Goal: Task Accomplishment & Management: Use online tool/utility

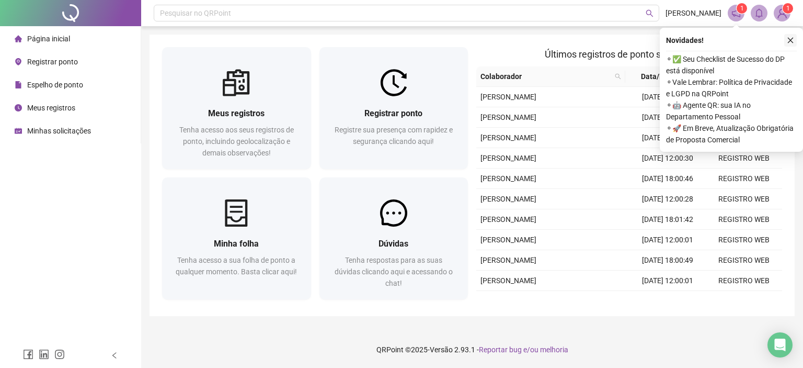
click at [791, 38] on icon "close" at bounding box center [790, 40] width 7 height 7
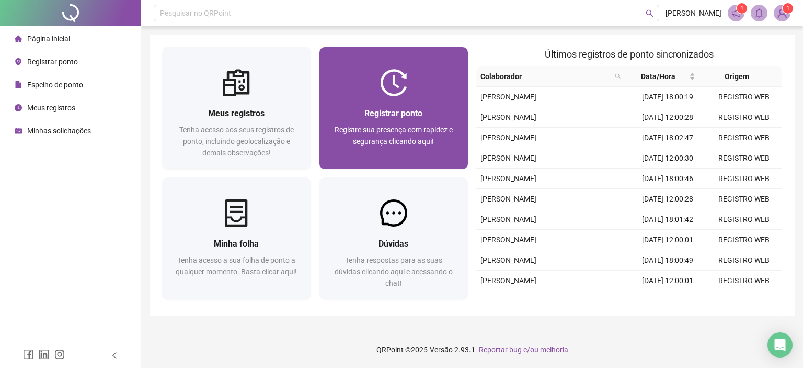
click at [416, 121] on div "Registrar ponto Registre sua presença com rapidez e segurança clicando aqui!" at bounding box center [394, 133] width 124 height 52
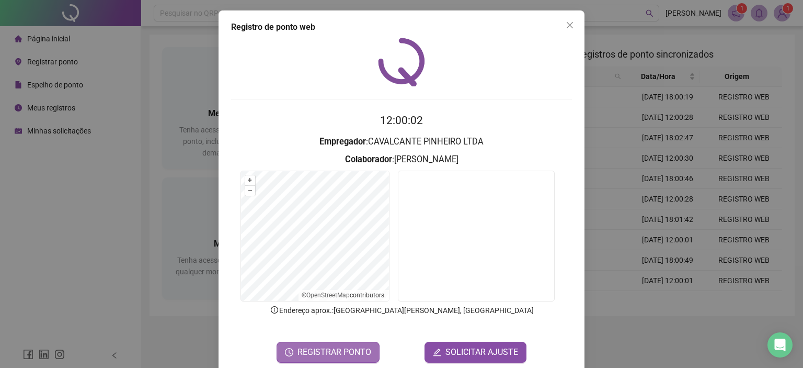
click at [333, 353] on span "REGISTRAR PONTO" at bounding box center [335, 352] width 74 height 13
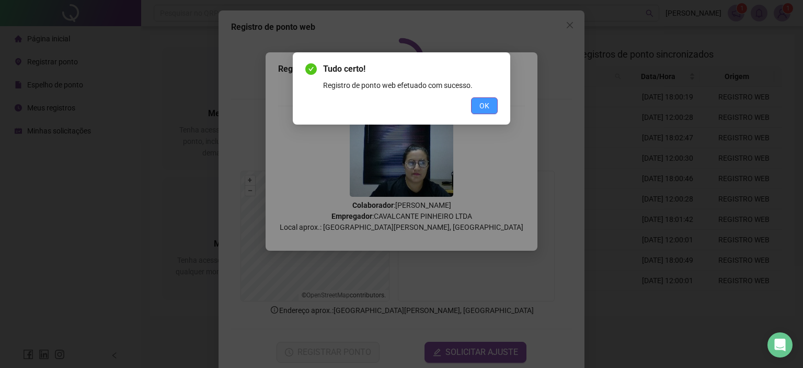
click at [488, 107] on span "OK" at bounding box center [484, 106] width 10 height 12
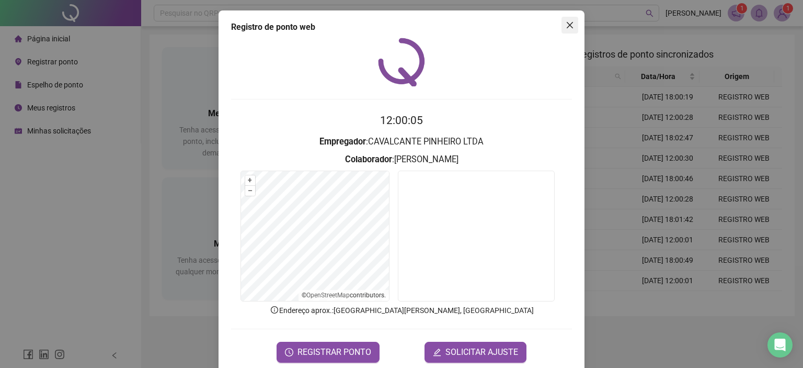
click at [567, 27] on icon "close" at bounding box center [570, 25] width 6 height 6
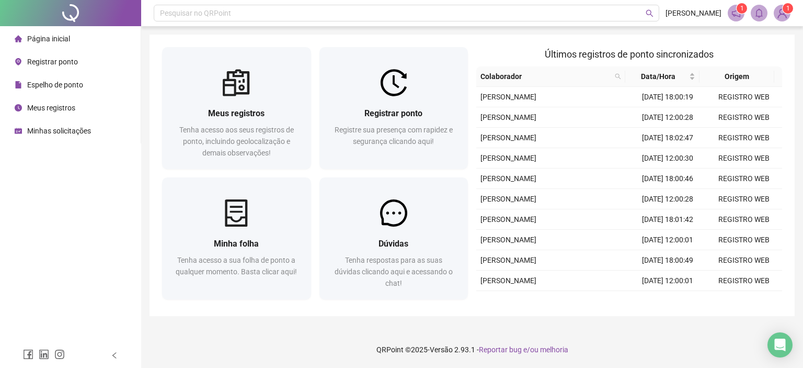
click at [66, 77] on div "Espelho de ponto" at bounding box center [49, 84] width 68 height 21
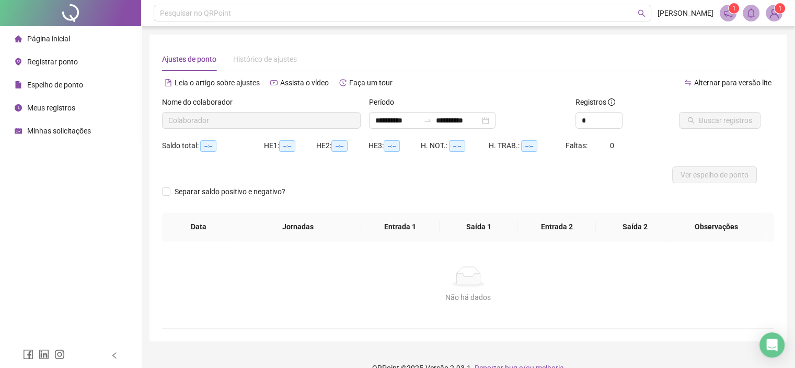
type input "**********"
click at [63, 39] on span "Página inicial" at bounding box center [48, 39] width 43 height 8
